Goal: Information Seeking & Learning: Find specific fact

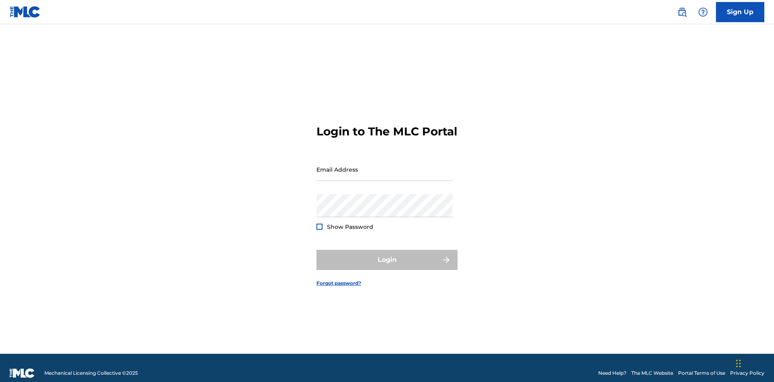
scroll to position [10, 0]
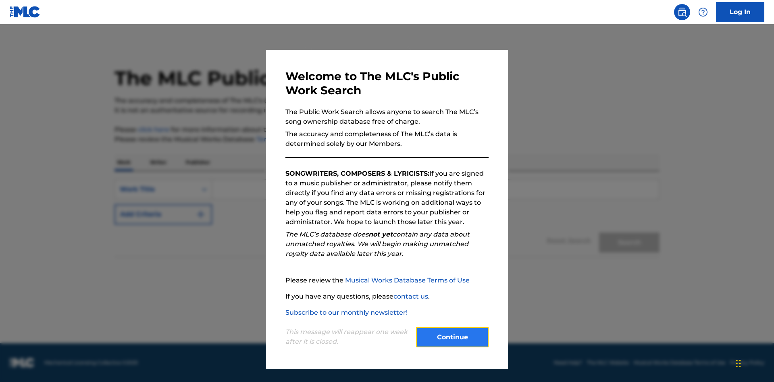
click at [452, 338] on button "Continue" at bounding box center [452, 337] width 73 height 20
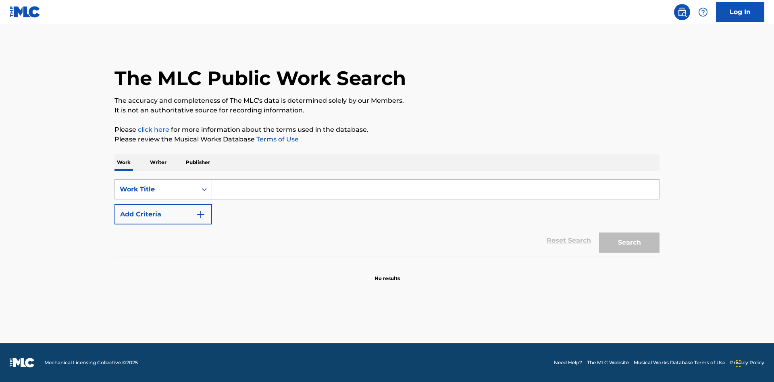
click at [198, 163] on p "Publisher" at bounding box center [197, 162] width 29 height 17
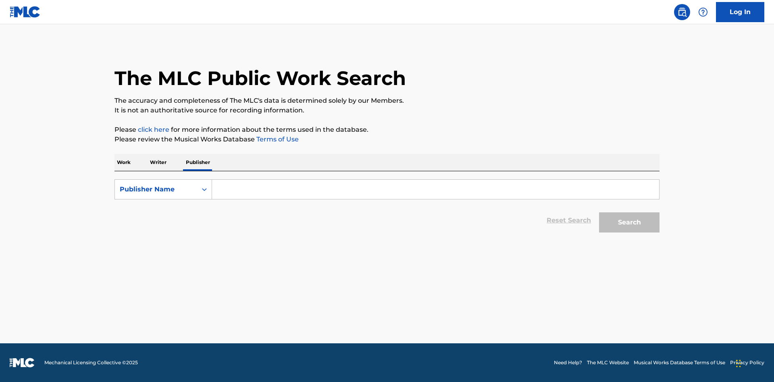
click at [436, 190] on input "Search Form" at bounding box center [435, 189] width 447 height 19
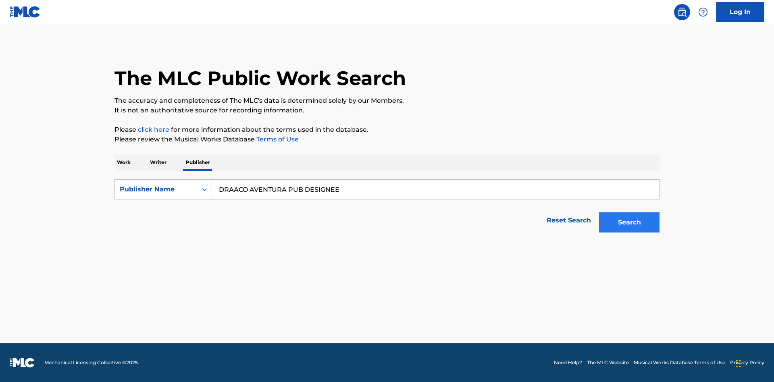
type input "DRAACO AVENTURA PUB DESIGNEE"
click at [629, 223] on button "Search" at bounding box center [629, 223] width 60 height 20
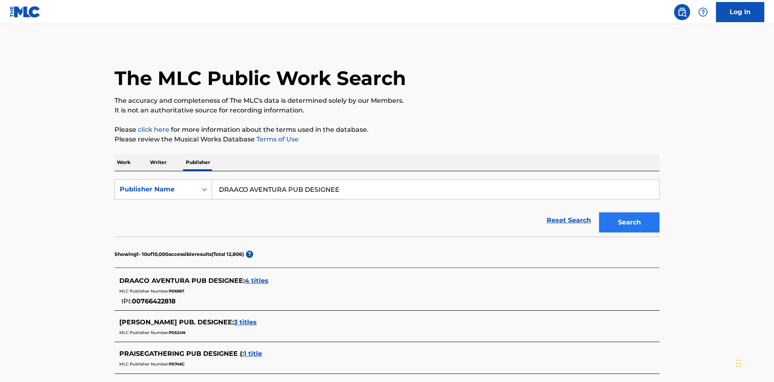
scroll to position [229, 0]
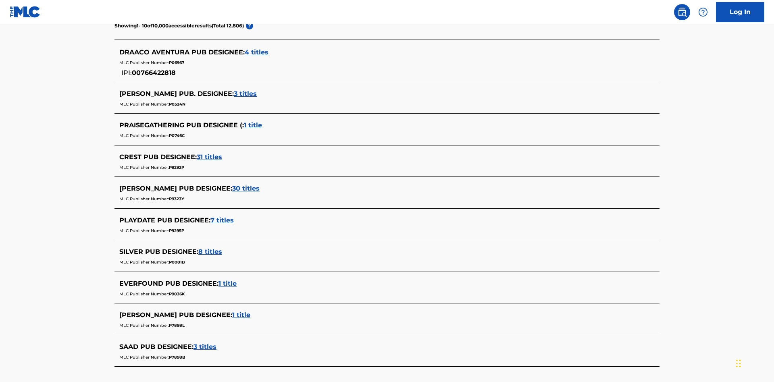
click at [257, 52] on span "4 titles" at bounding box center [257, 52] width 24 height 8
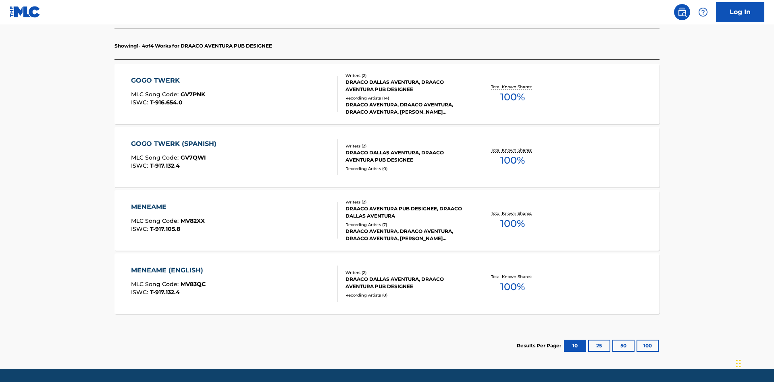
scroll to position [254, 0]
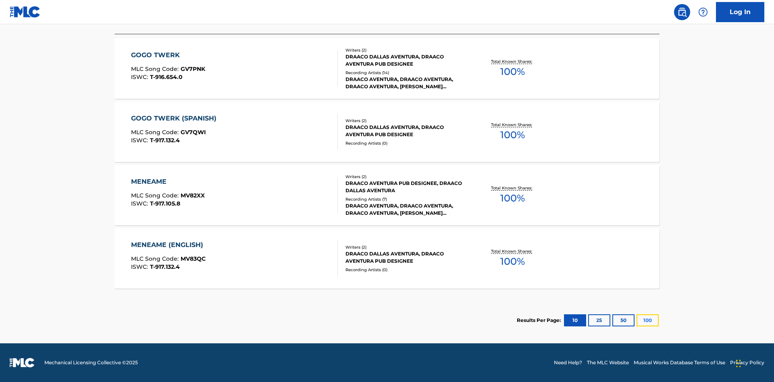
click at [637, 321] on button "100" at bounding box center [648, 321] width 22 height 12
click at [167, 182] on div "MENEAME" at bounding box center [168, 182] width 74 height 10
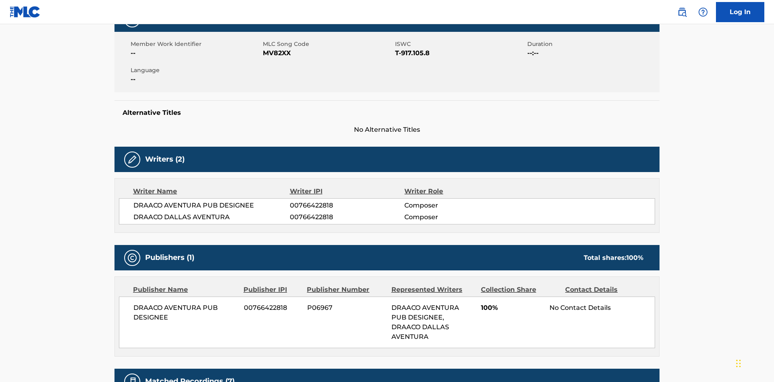
scroll to position [6, 0]
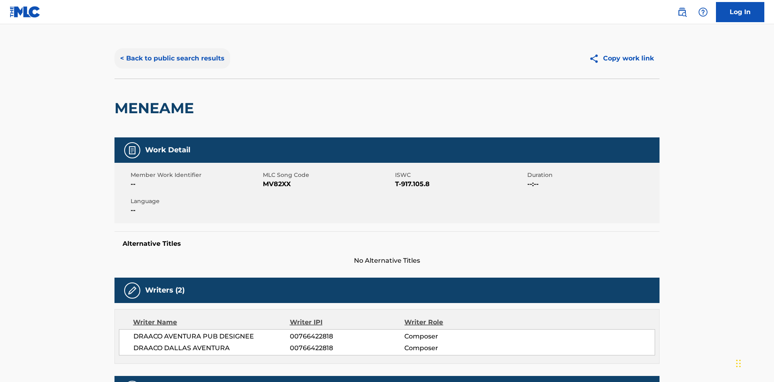
click at [171, 58] on button "< Back to public search results" at bounding box center [173, 58] width 116 height 20
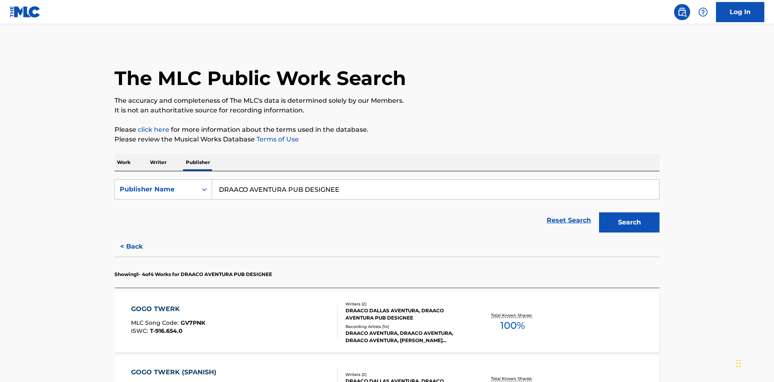
scroll to position [133, 0]
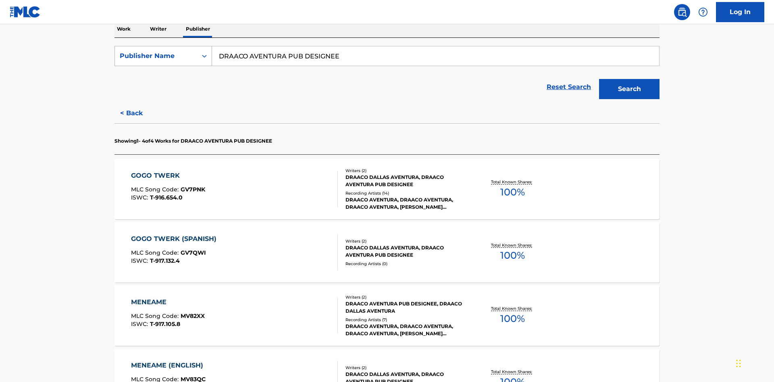
click at [156, 56] on div "Publisher Name" at bounding box center [156, 56] width 73 height 10
click at [163, 76] on div "Publisher IPI" at bounding box center [163, 76] width 97 height 20
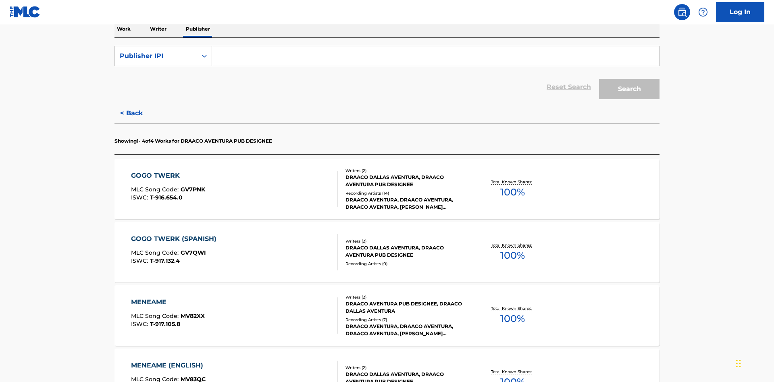
scroll to position [131, 0]
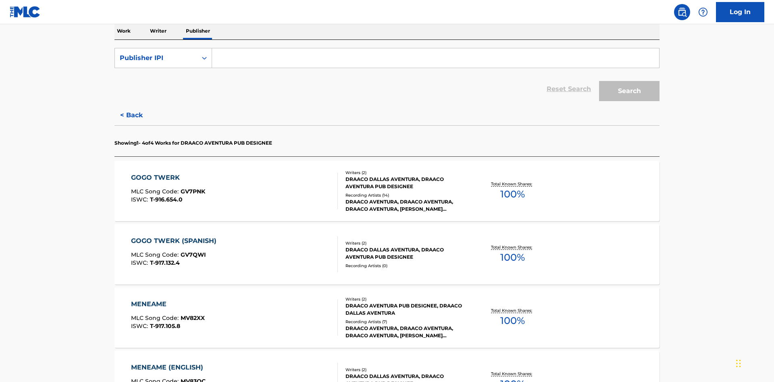
click at [436, 58] on input "Search Form" at bounding box center [435, 57] width 447 height 19
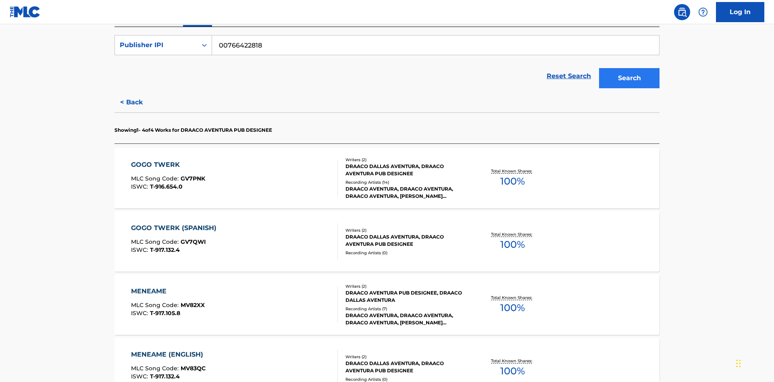
type input "00766422818"
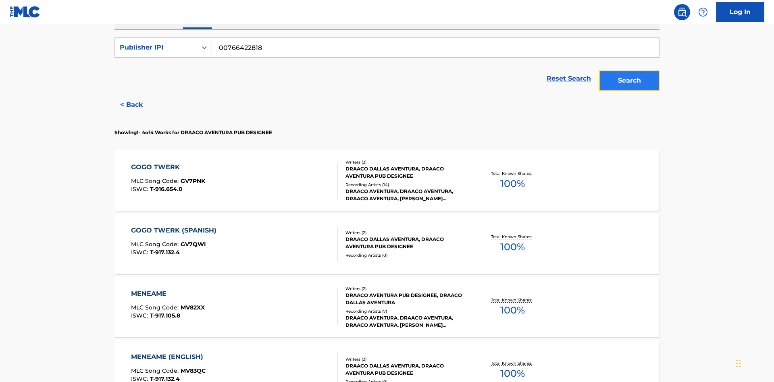
click at [629, 71] on button "Search" at bounding box center [629, 81] width 60 height 20
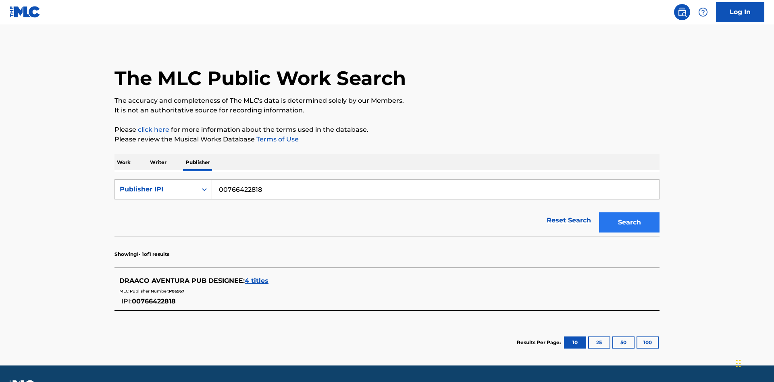
scroll to position [22, 0]
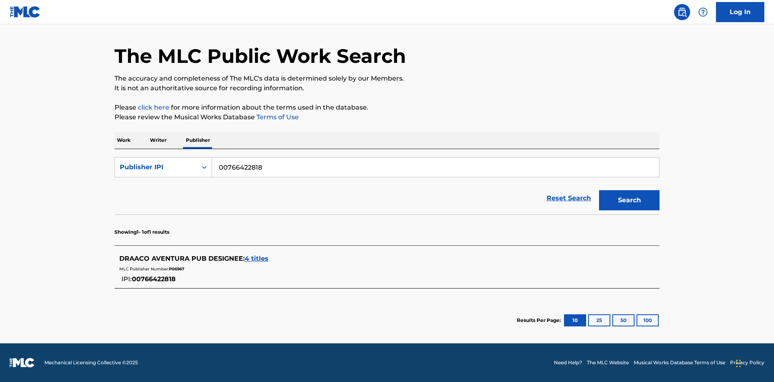
click at [257, 259] on span "4 titles" at bounding box center [257, 259] width 24 height 8
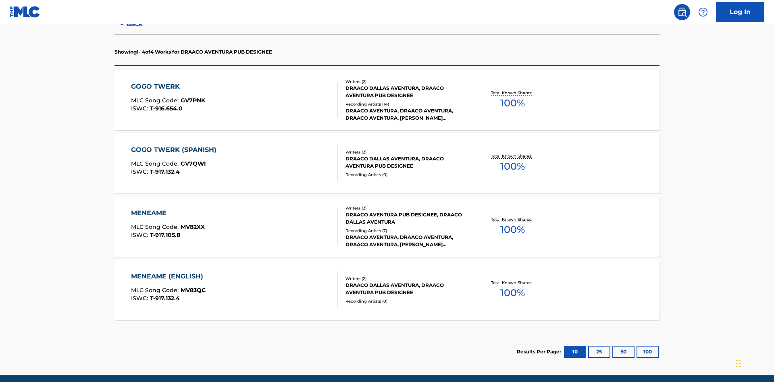
scroll to position [254, 0]
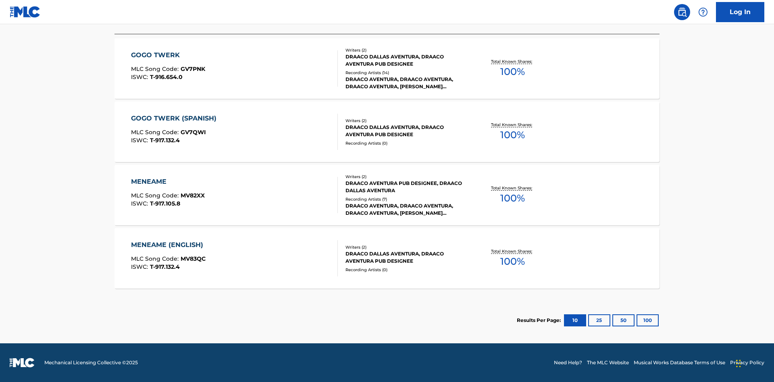
click at [167, 182] on div "MENEAME" at bounding box center [168, 182] width 74 height 10
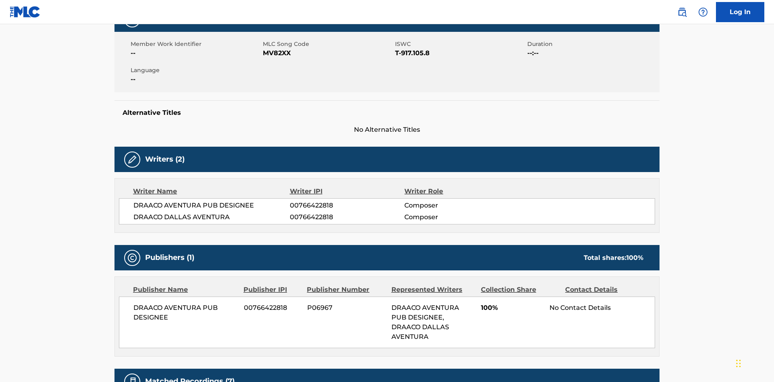
scroll to position [6, 0]
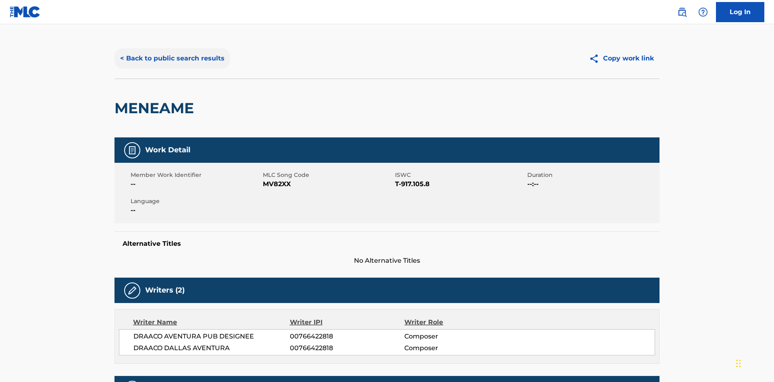
click at [171, 58] on button "< Back to public search results" at bounding box center [173, 58] width 116 height 20
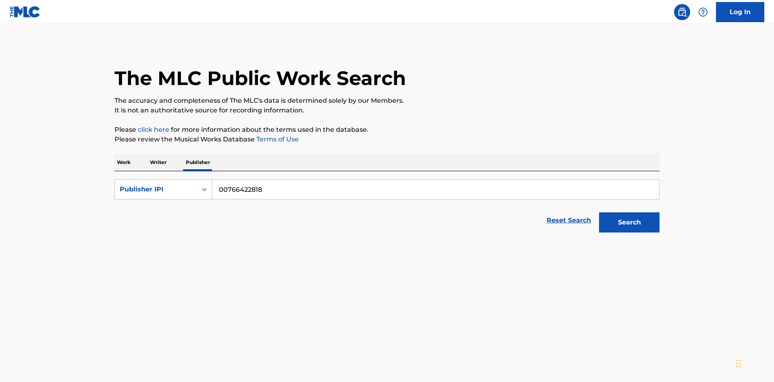
scroll to position [133, 0]
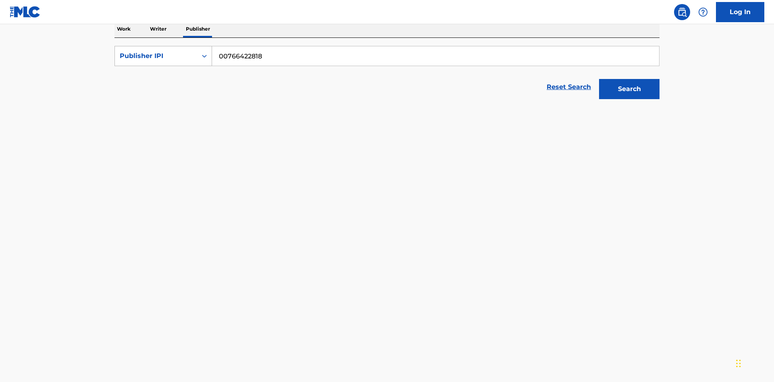
click at [156, 56] on div "Publisher IPI" at bounding box center [156, 56] width 73 height 10
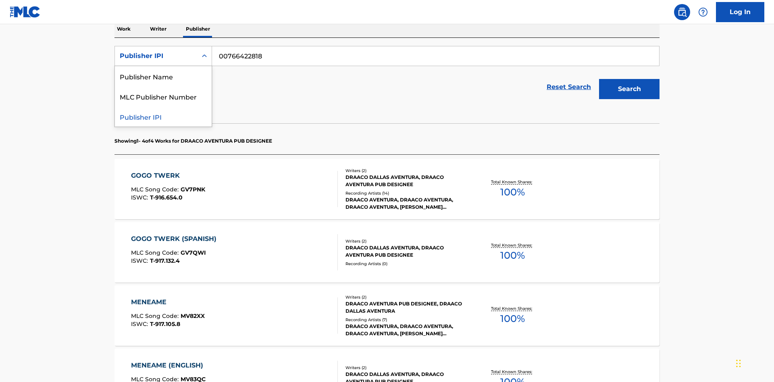
click at [163, 96] on div "MLC Publisher Number" at bounding box center [163, 96] width 97 height 20
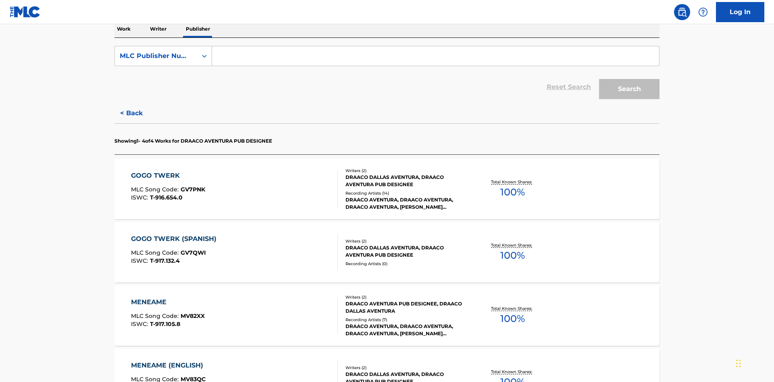
scroll to position [131, 0]
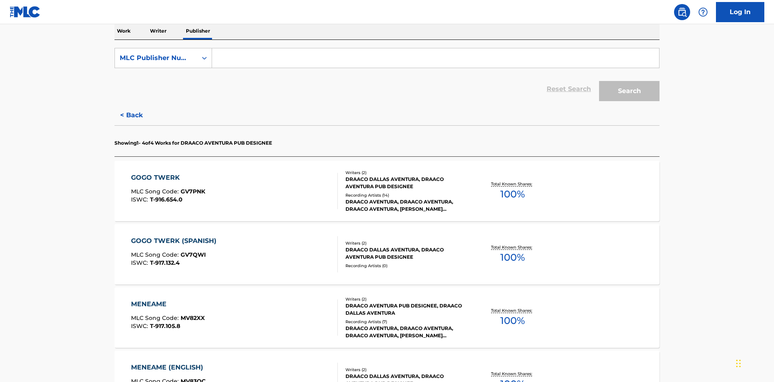
click at [436, 58] on input "Search Form" at bounding box center [435, 57] width 447 height 19
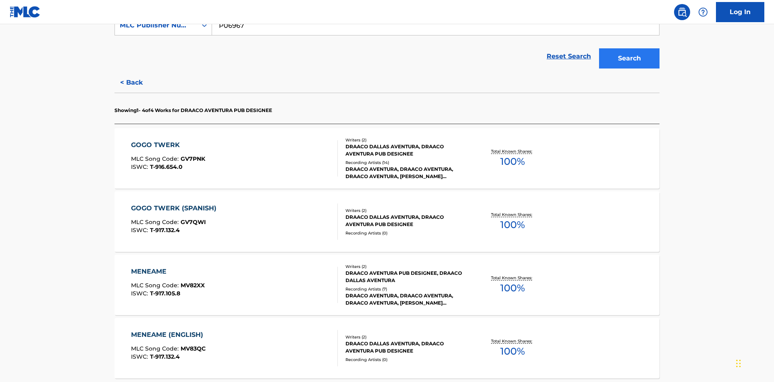
type input "P06967"
click at [629, 58] on button "Search" at bounding box center [629, 58] width 60 height 20
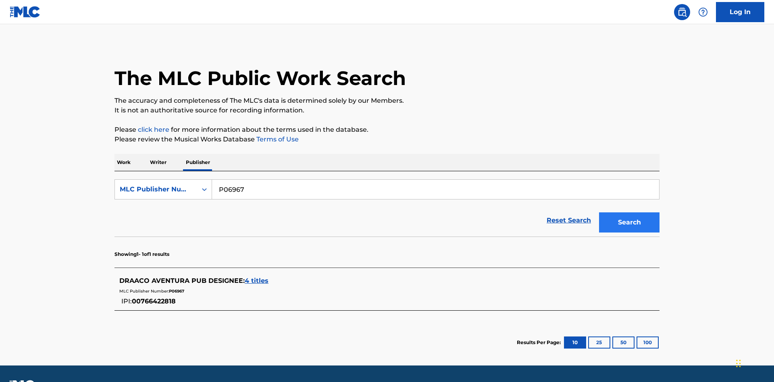
scroll to position [22, 0]
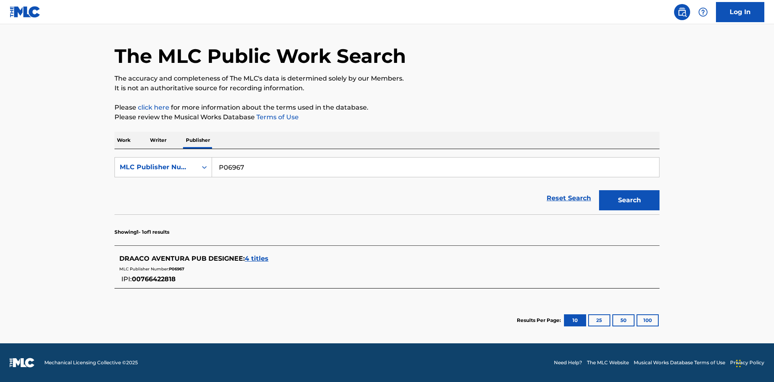
click at [257, 259] on span "4 titles" at bounding box center [257, 259] width 24 height 8
